Goal: Check status: Check status

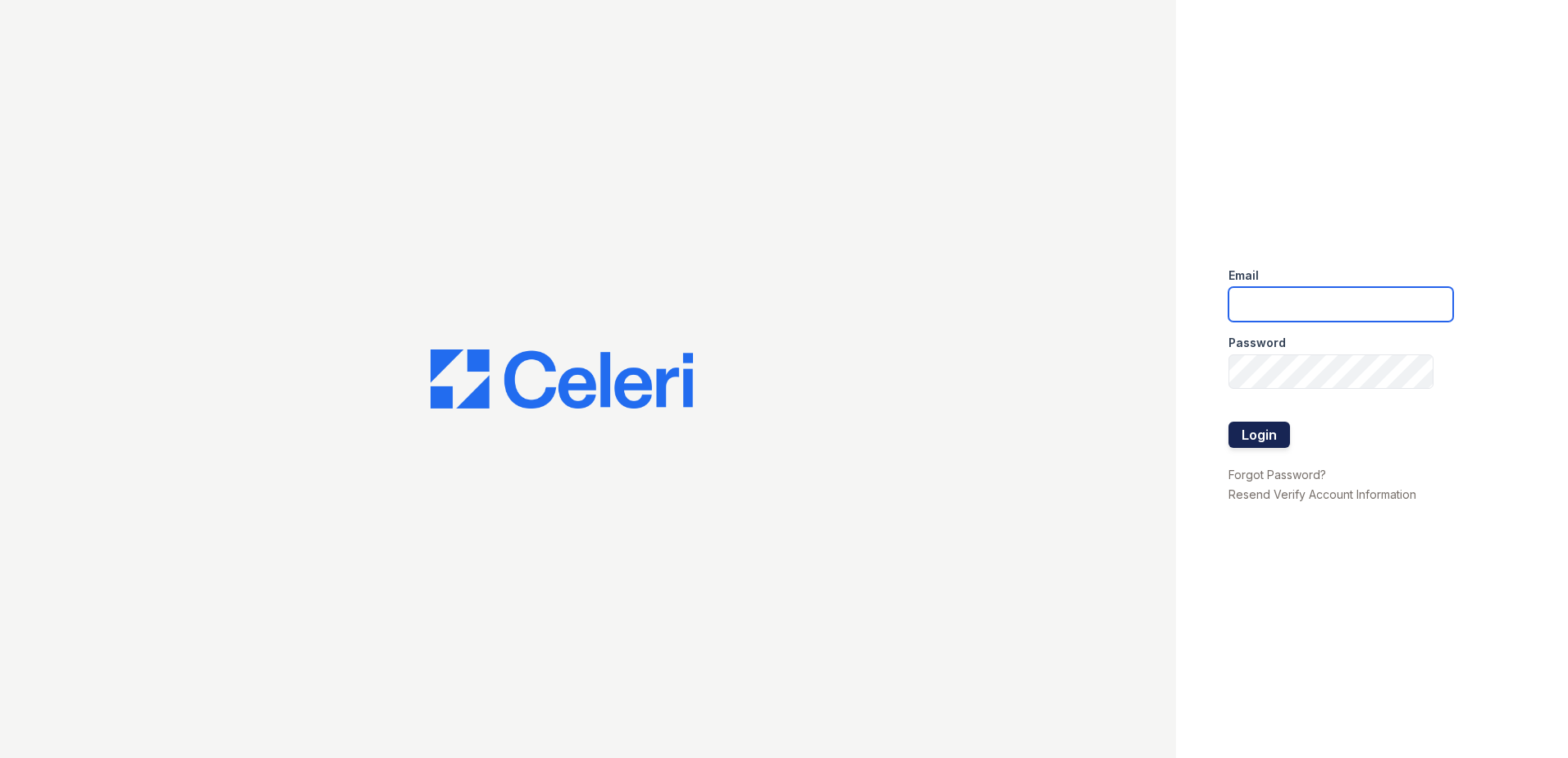
type input "[EMAIL_ADDRESS][DOMAIN_NAME]"
click at [1254, 426] on button "Login" at bounding box center [1260, 434] width 62 height 27
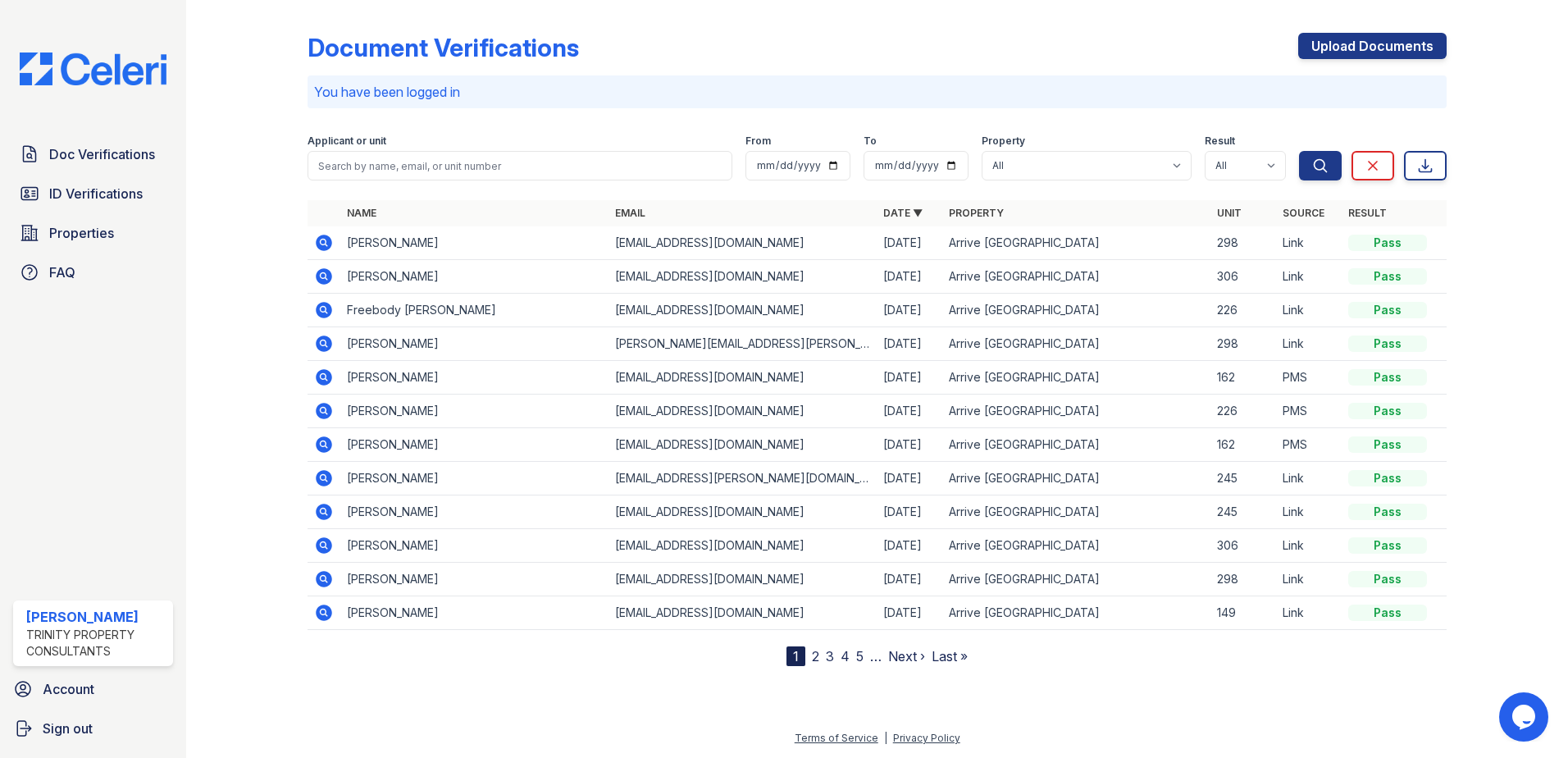
click at [818, 660] on link "2" at bounding box center [816, 655] width 8 height 16
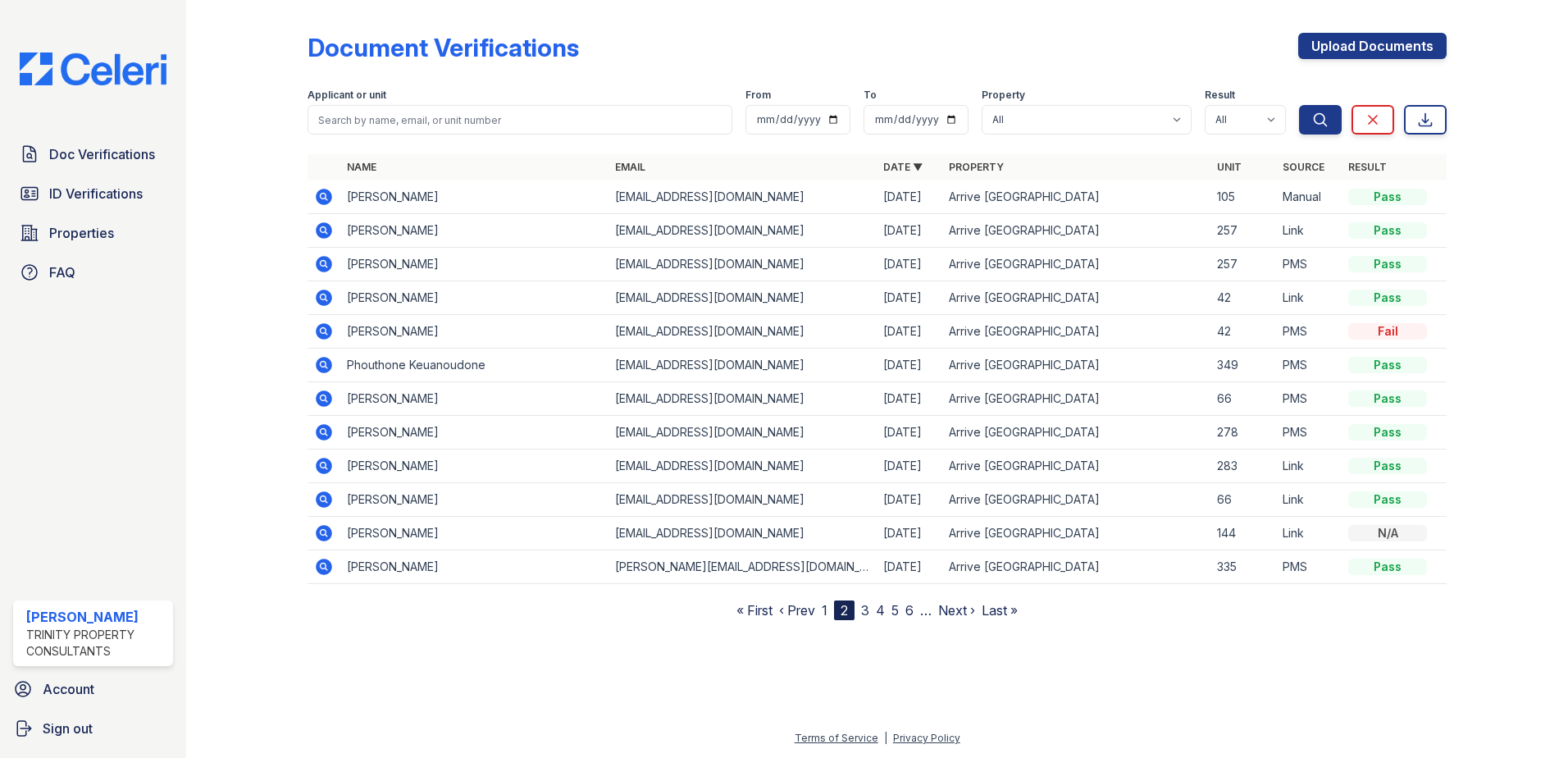
click at [326, 232] on icon at bounding box center [324, 230] width 20 height 20
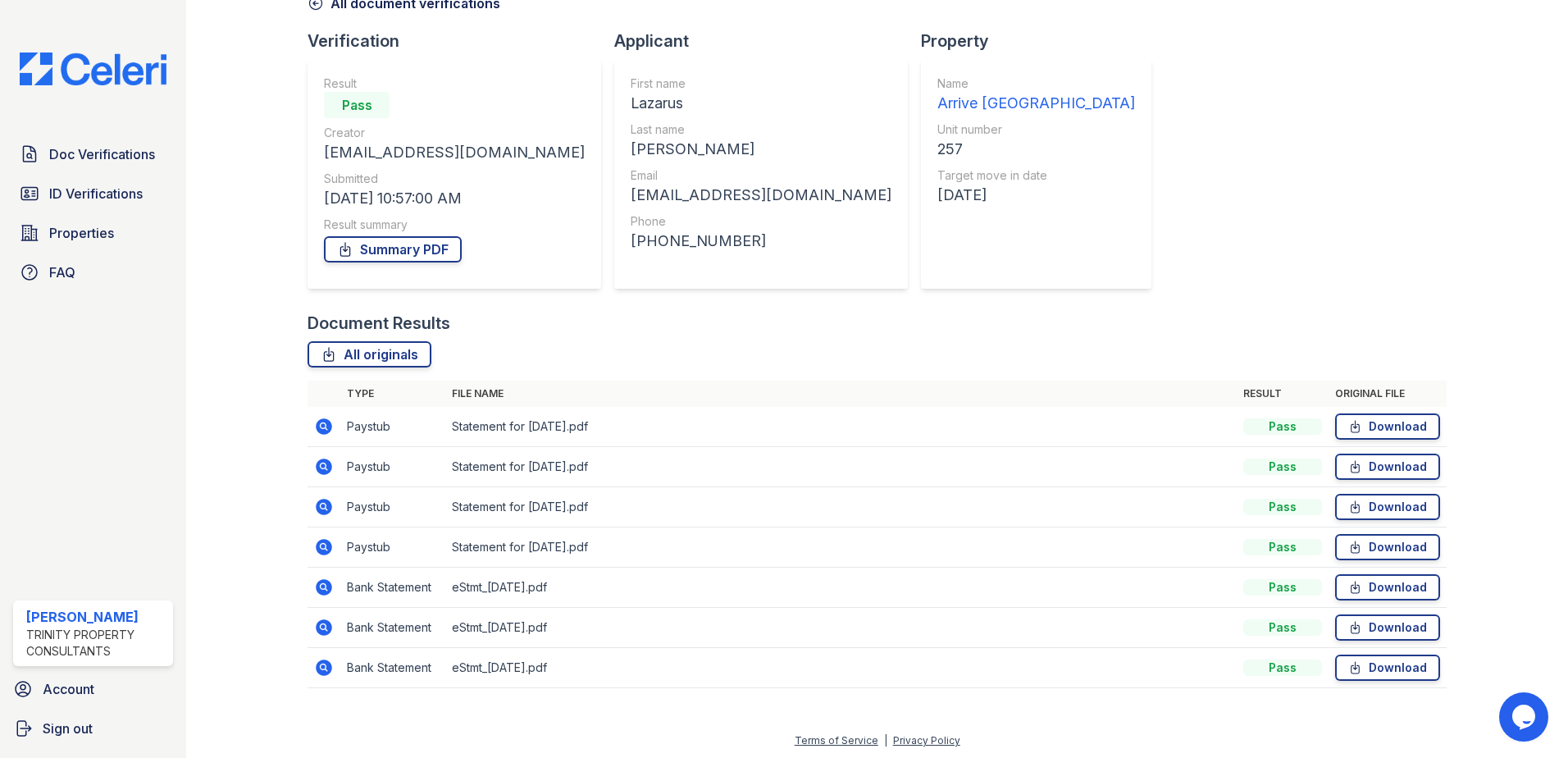
scroll to position [94, 0]
click at [323, 427] on icon at bounding box center [324, 423] width 16 height 16
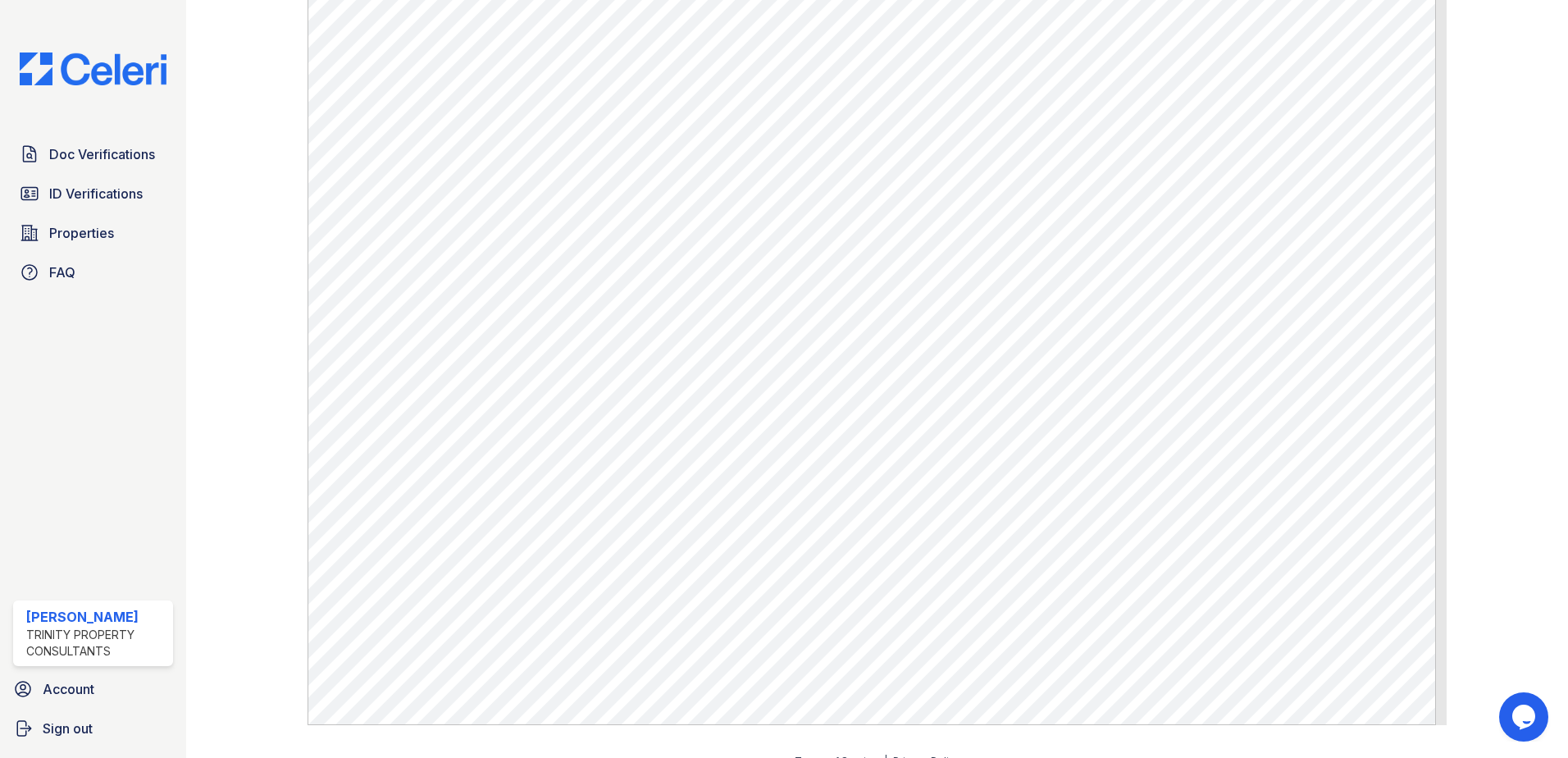
scroll to position [851, 0]
